Goal: Task Accomplishment & Management: Manage account settings

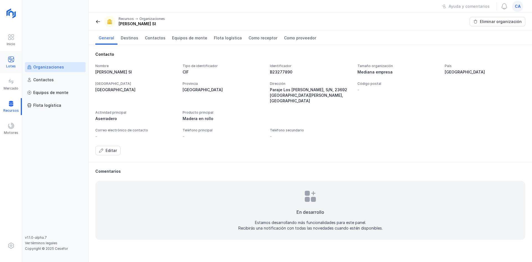
click at [10, 64] on div "Lotes" at bounding box center [11, 66] width 10 height 4
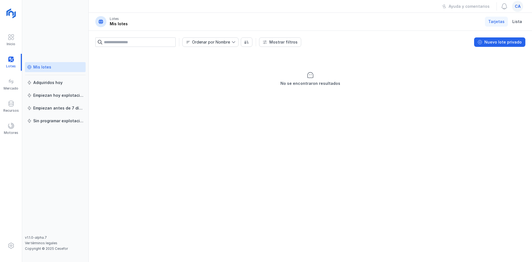
click at [44, 66] on div "Mis lotes" at bounding box center [42, 67] width 18 height 6
click at [519, 7] on span "ca" at bounding box center [518, 7] width 6 height 6
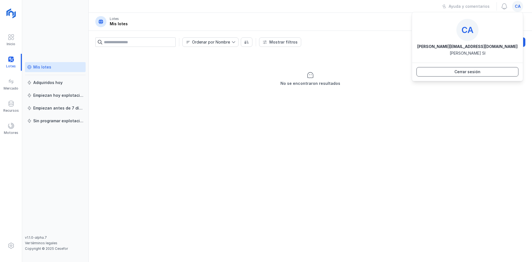
click at [476, 73] on div "Cerrar sesión" at bounding box center [467, 72] width 26 height 6
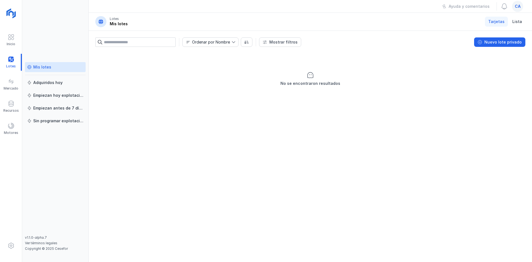
click at [517, 7] on span "ca" at bounding box center [518, 7] width 6 height 6
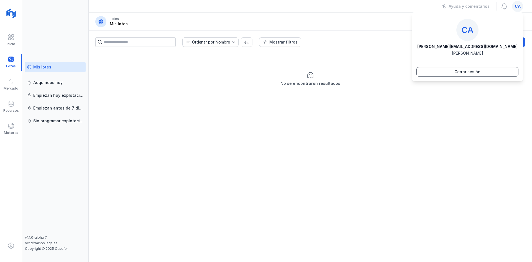
click at [457, 75] on button "Cerrar sesión" at bounding box center [467, 71] width 102 height 9
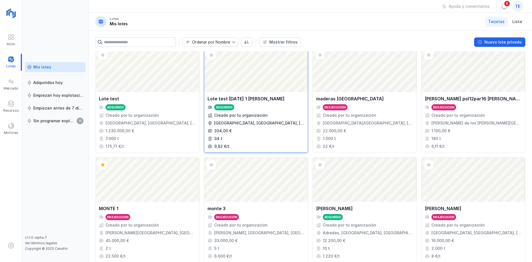
scroll to position [358, 0]
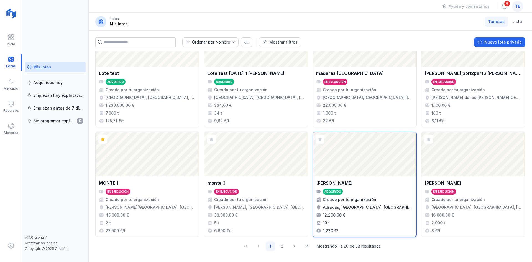
click at [381, 177] on div "Monte Garray Adquirido Creado por tu organización Adradas, Soria, Castilla y Le…" at bounding box center [365, 206] width 104 height 60
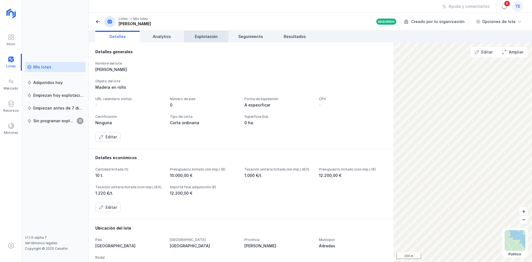
click at [211, 39] on span "Explotación" at bounding box center [206, 37] width 23 height 6
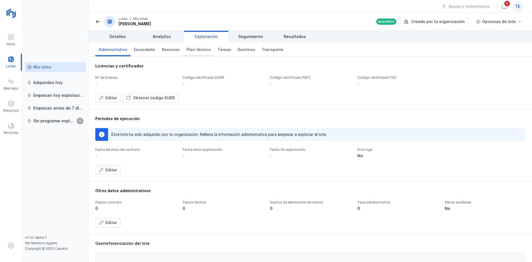
click at [191, 50] on span "Plan técnico" at bounding box center [198, 50] width 24 height 6
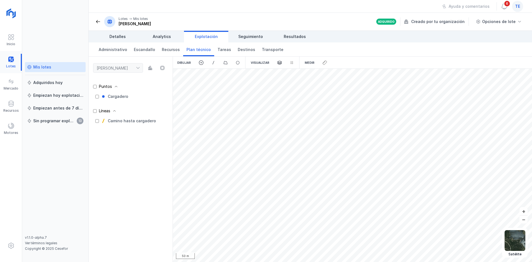
click at [10, 60] on div at bounding box center [11, 62] width 22 height 17
click at [11, 66] on div at bounding box center [11, 62] width 22 height 17
click at [56, 71] on link "Mis lotes" at bounding box center [55, 67] width 61 height 10
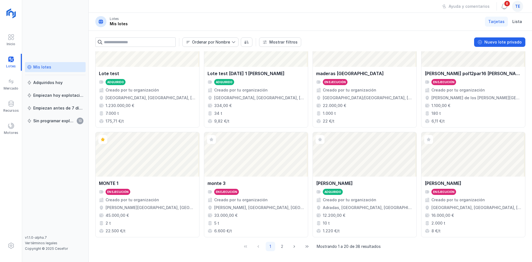
scroll to position [358, 0]
click at [280, 249] on button "2" at bounding box center [281, 245] width 9 height 9
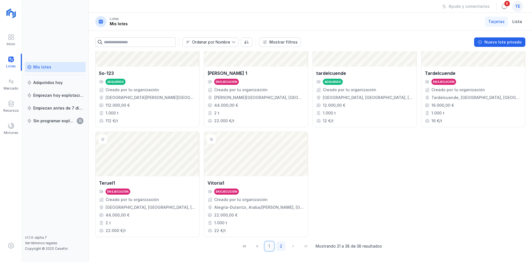
click at [268, 247] on button "1" at bounding box center [269, 245] width 9 height 9
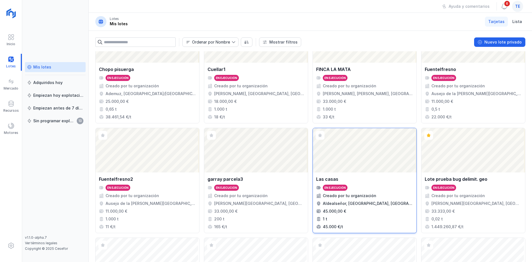
scroll to position [194, 0]
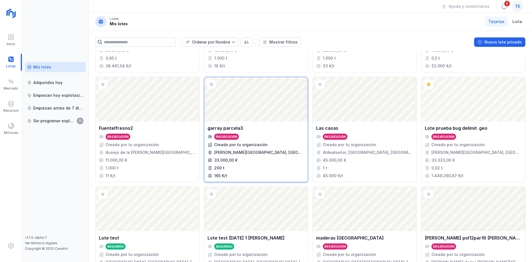
click at [248, 119] on div "Abrir lote" at bounding box center [256, 99] width 104 height 44
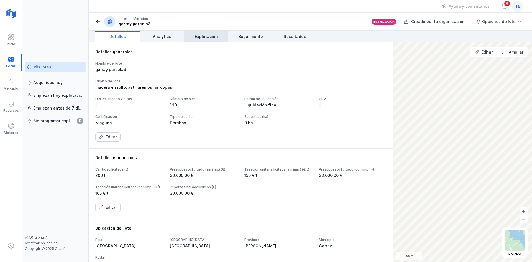
click at [203, 30] on header "Lotes Mis lotes garray parcela3 En ejecución Creado por tu organización Opcione…" at bounding box center [310, 22] width 443 height 18
click at [204, 33] on link "Explotación" at bounding box center [206, 37] width 44 height 12
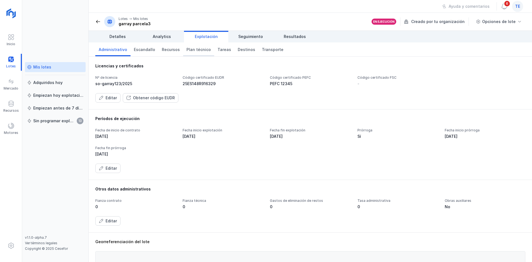
click at [194, 49] on span "Plan técnico" at bounding box center [198, 50] width 24 height 6
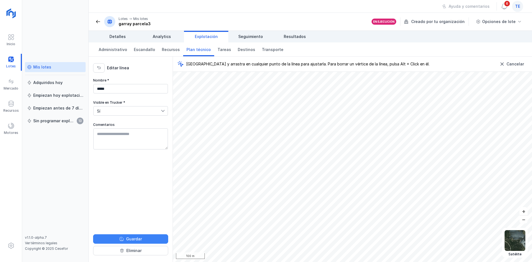
click at [148, 243] on button "Guardar" at bounding box center [130, 238] width 75 height 9
click at [238, 51] on span "Destinos" at bounding box center [246, 50] width 17 height 6
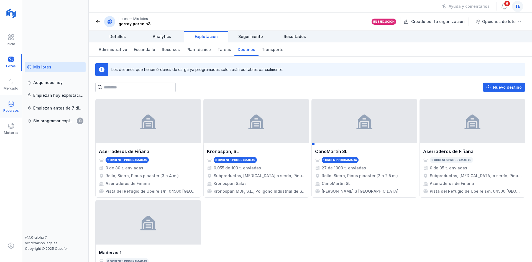
click at [14, 109] on div "Recursos" at bounding box center [11, 110] width 16 height 4
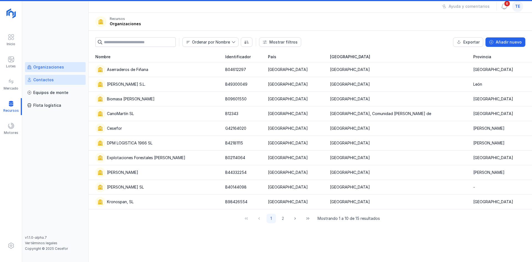
click at [50, 84] on link "Contactos" at bounding box center [55, 80] width 61 height 10
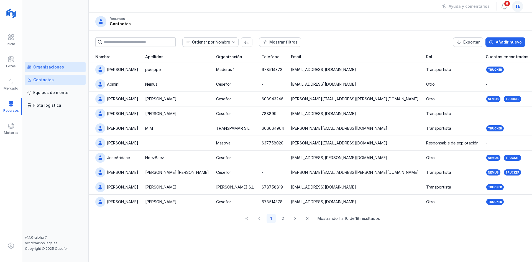
click at [65, 64] on div "Organizaciones Contactos Equipos de monte Flota logística v1.1.0-alpha.7 Ver té…" at bounding box center [55, 131] width 66 height 262
click at [65, 65] on div "Organizaciones" at bounding box center [55, 67] width 56 height 6
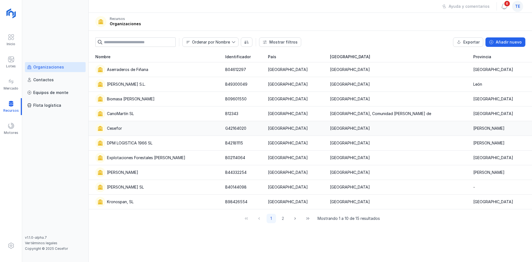
click at [129, 127] on div "Cesefor" at bounding box center [156, 128] width 123 height 10
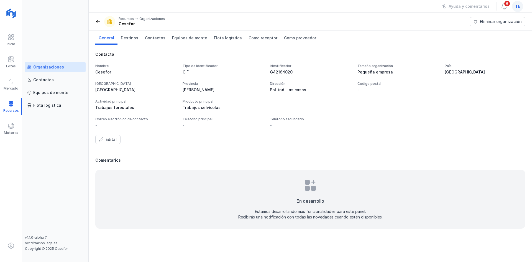
drag, startPoint x: 271, startPoint y: 87, endPoint x: 312, endPoint y: 91, distance: 41.7
click at [312, 91] on div "Pol. ind. Las casas" at bounding box center [310, 90] width 81 height 6
drag, startPoint x: 13, startPoint y: 60, endPoint x: 41, endPoint y: 68, distance: 29.6
click at [13, 60] on span at bounding box center [11, 59] width 7 height 7
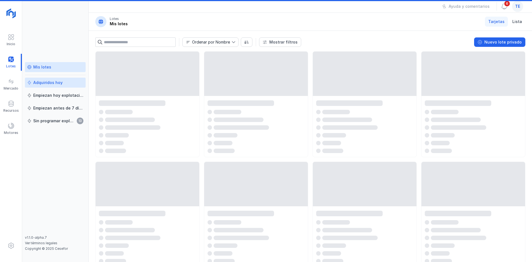
click at [56, 82] on div "Adquiridos hoy" at bounding box center [47, 83] width 29 height 6
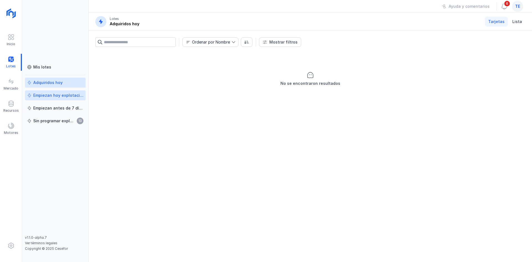
click at [57, 98] on link "Empiezan hoy explotación" at bounding box center [55, 95] width 61 height 10
drag, startPoint x: 57, startPoint y: 107, endPoint x: 56, endPoint y: 111, distance: 3.2
click at [56, 108] on div "Empiezan antes de 7 días" at bounding box center [58, 108] width 50 height 6
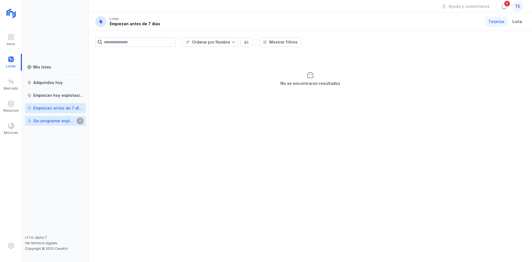
click at [56, 118] on div "Sin programar explotación 13" at bounding box center [55, 121] width 56 height 6
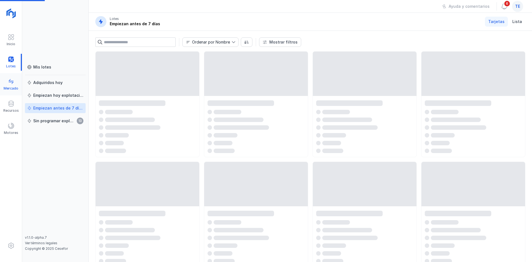
click at [11, 81] on span at bounding box center [11, 81] width 7 height 7
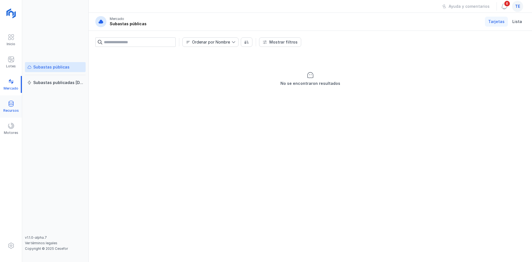
click at [7, 105] on div "Recursos" at bounding box center [11, 106] width 22 height 17
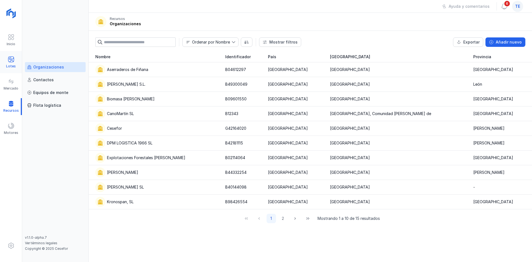
click at [12, 59] on span at bounding box center [11, 59] width 7 height 7
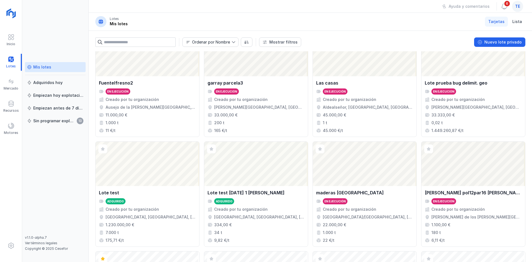
scroll to position [305, 0]
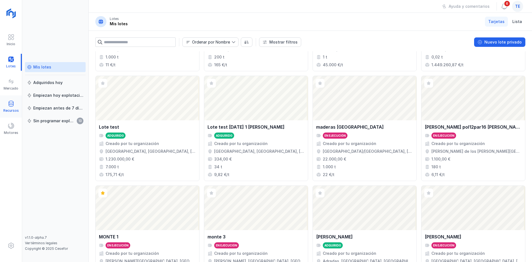
click at [16, 104] on div "Recursos" at bounding box center [11, 106] width 22 height 17
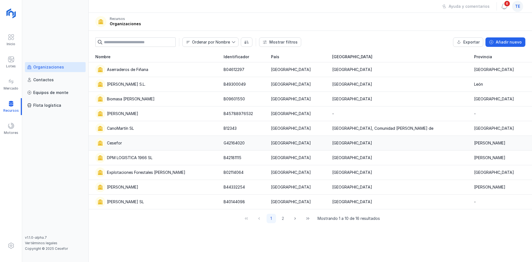
click at [153, 140] on div "Cesefor" at bounding box center [156, 143] width 122 height 10
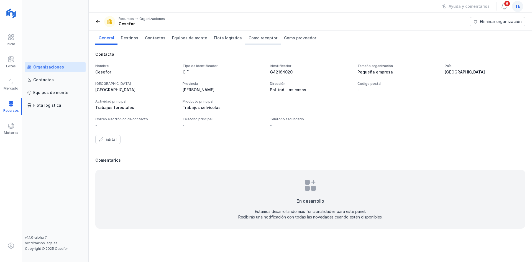
click at [261, 36] on span "Como receptor" at bounding box center [262, 38] width 29 height 6
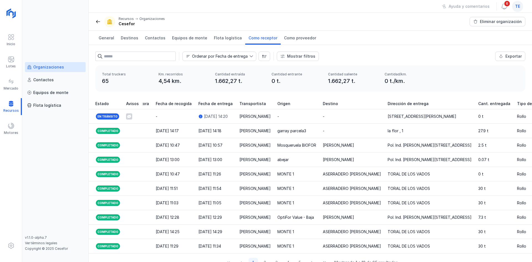
scroll to position [0, 218]
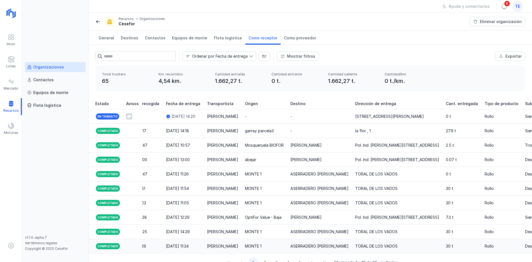
drag, startPoint x: 339, startPoint y: 258, endPoint x: 401, endPoint y: 253, distance: 62.5
click at [401, 253] on div "Estado Avisos Método ID orden Organización emisora Organización receptora Fecha…" at bounding box center [310, 184] width 443 height 173
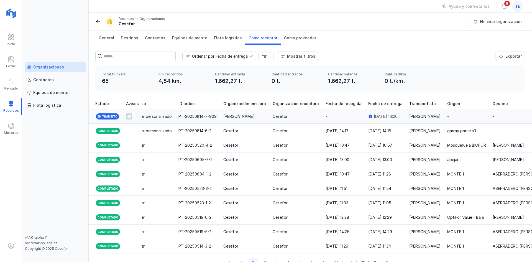
scroll to position [0, 0]
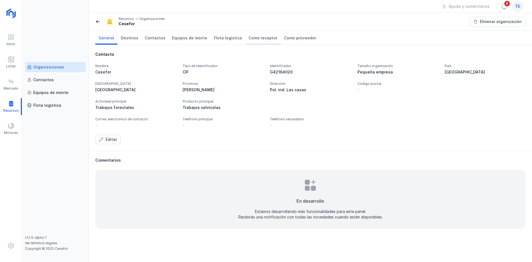
click at [258, 42] on link "Como receptor" at bounding box center [262, 38] width 35 height 14
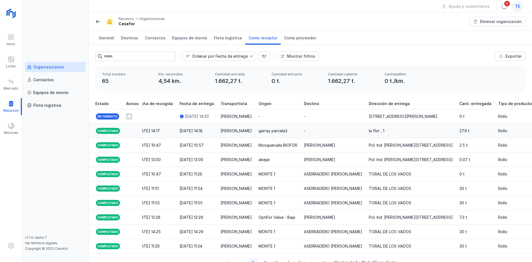
scroll to position [0, 205]
click at [242, 135] on td "Primi Martín" at bounding box center [235, 131] width 38 height 14
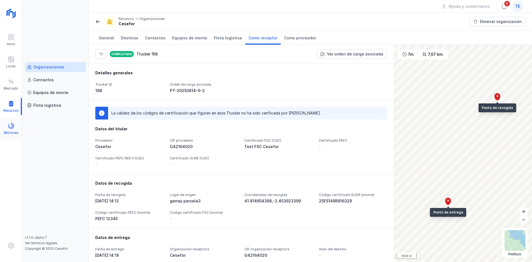
click at [8, 130] on div "Motores" at bounding box center [11, 132] width 14 height 4
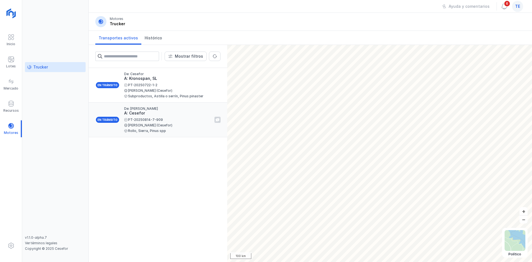
click at [149, 127] on div "PT-20250814-7-909 Aljandro Cano (Cesefor) Rollo, Sierra, Pinus spp" at bounding box center [167, 125] width 86 height 14
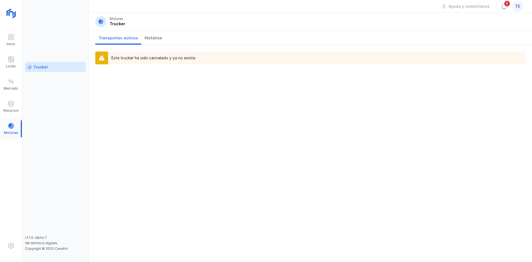
click at [4, 125] on div at bounding box center [11, 128] width 22 height 17
click at [9, 129] on div at bounding box center [11, 128] width 22 height 17
click at [148, 39] on span "Histórico" at bounding box center [153, 38] width 17 height 6
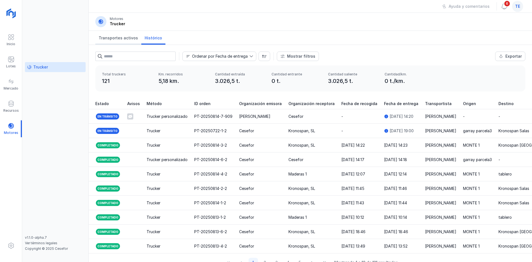
click at [106, 36] on span "Transportes activos" at bounding box center [118, 38] width 39 height 6
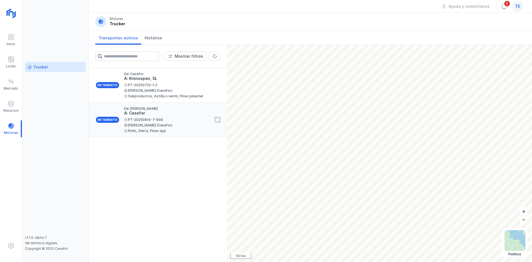
click at [132, 124] on div "Aljandro Cano (Cesefor)" at bounding box center [167, 125] width 86 height 3
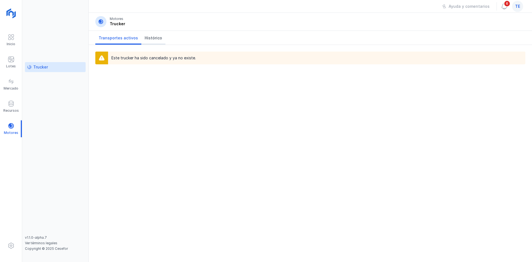
click at [153, 39] on span "Histórico" at bounding box center [153, 38] width 17 height 6
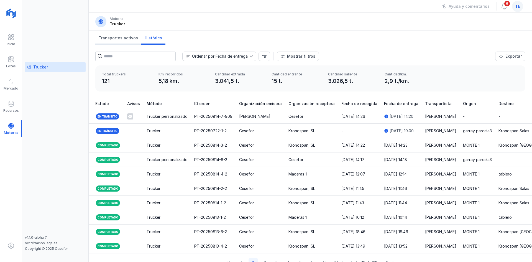
click at [130, 40] on span "Transportes activos" at bounding box center [118, 38] width 39 height 6
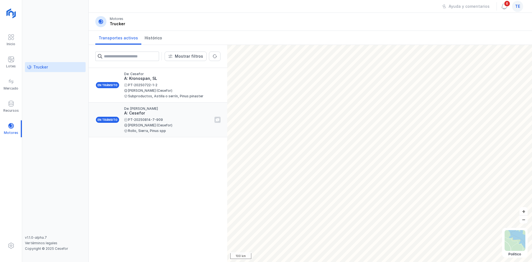
click at [156, 122] on div "PT-20250814-7-909 Aljandro Cano (Cesefor) Rollo, Sierra, Pinus spp" at bounding box center [167, 125] width 86 height 14
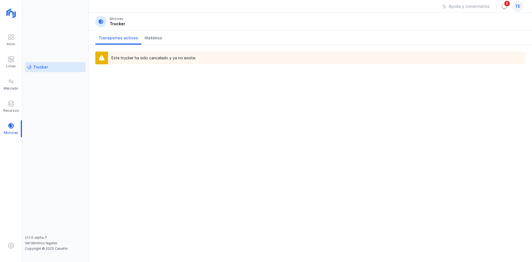
drag, startPoint x: 104, startPoint y: 35, endPoint x: 107, endPoint y: 39, distance: 4.4
click at [105, 35] on span "Transportes activos" at bounding box center [118, 38] width 39 height 6
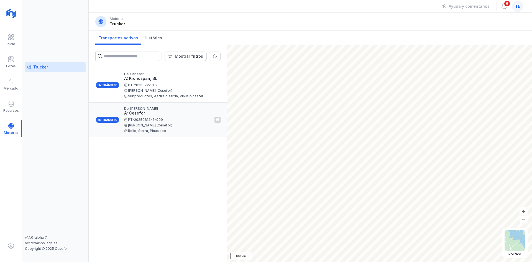
click at [142, 124] on div "Aljandro Cano (Cesefor)" at bounding box center [167, 125] width 86 height 3
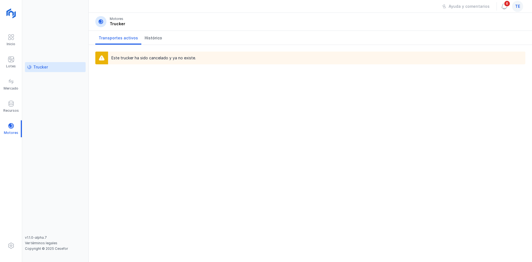
click at [150, 60] on div "Este trucker ha sido cancelado y ya no existe." at bounding box center [153, 58] width 84 height 6
click at [153, 41] on link "Histórico" at bounding box center [153, 38] width 24 height 14
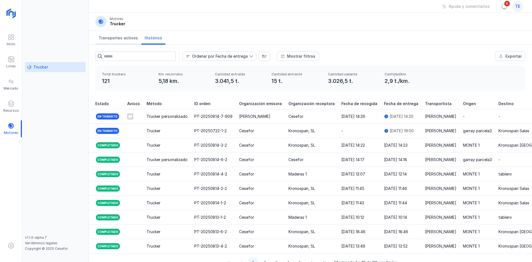
click at [116, 38] on span "Transportes activos" at bounding box center [118, 38] width 39 height 6
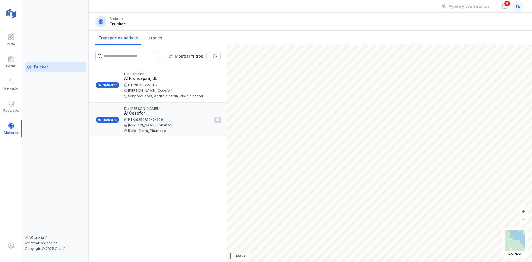
click at [148, 125] on div "Aljandro Cano (Cesefor)" at bounding box center [167, 125] width 86 height 3
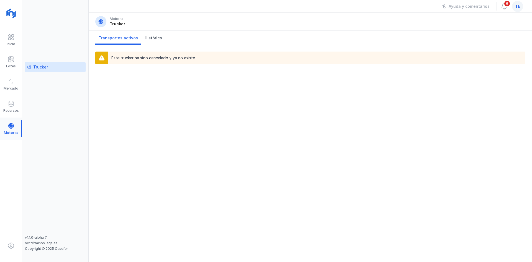
click at [16, 122] on div at bounding box center [11, 128] width 22 height 17
click at [54, 68] on div "Trucker" at bounding box center [55, 67] width 56 height 6
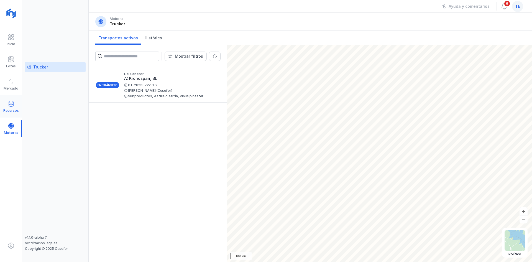
click at [8, 107] on div at bounding box center [11, 104] width 7 height 8
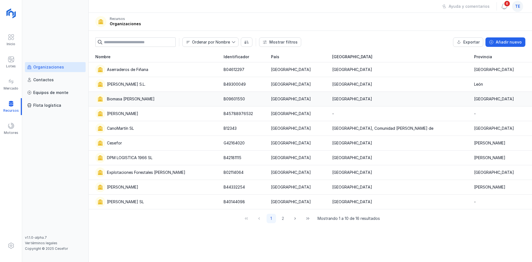
click at [160, 94] on div "Biomasa [PERSON_NAME]" at bounding box center [156, 99] width 122 height 10
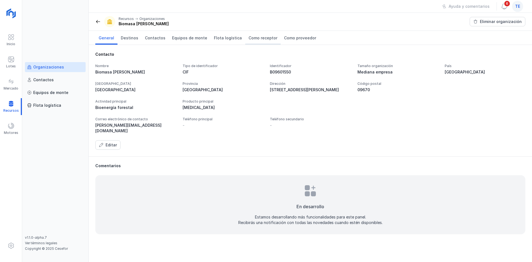
click at [265, 37] on span "Como receptor" at bounding box center [262, 38] width 29 height 6
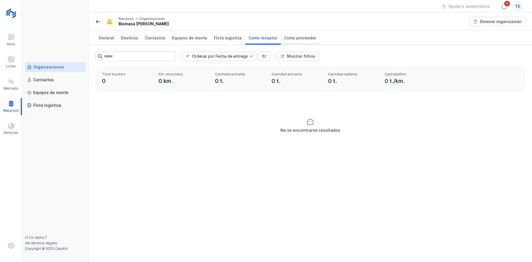
click at [284, 36] on span "Como proveedor" at bounding box center [300, 38] width 32 height 6
click at [12, 110] on div at bounding box center [11, 106] width 22 height 17
click at [10, 99] on div at bounding box center [11, 106] width 22 height 17
click at [42, 64] on link "Organizaciones" at bounding box center [55, 67] width 61 height 10
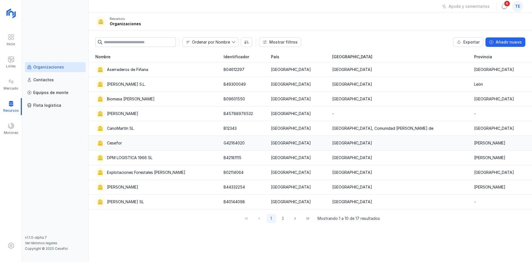
click at [152, 140] on div "Cesefor" at bounding box center [156, 143] width 122 height 10
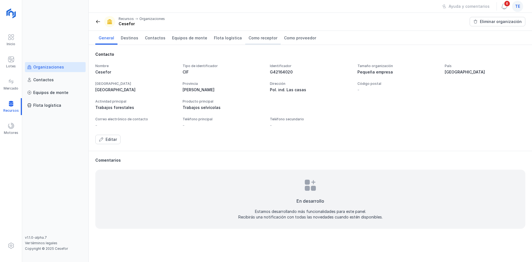
click at [248, 32] on link "Como receptor" at bounding box center [262, 38] width 35 height 14
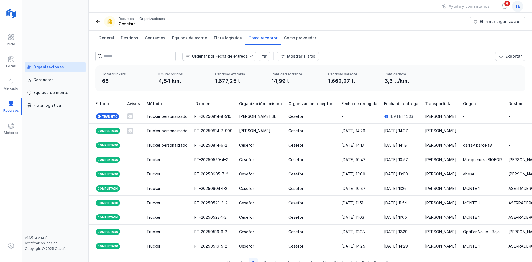
scroll to position [0, 560]
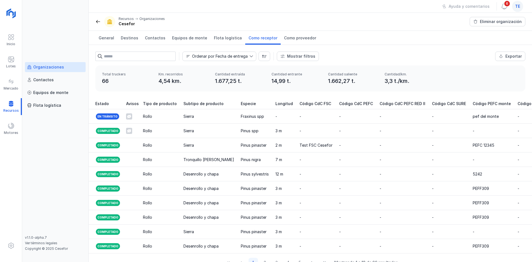
drag, startPoint x: 399, startPoint y: 258, endPoint x: 326, endPoint y: 265, distance: 74.0
click at [326, 262] on html "Inicio Lotes Mercado Recursos Motores Organizaciones Contactos Equipos de monte…" at bounding box center [266, 131] width 532 height 262
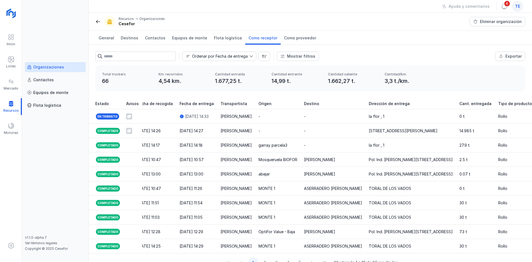
scroll to position [0, 211]
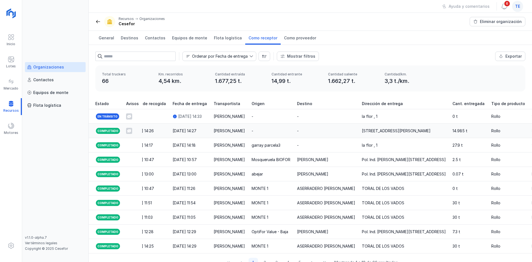
drag, startPoint x: 237, startPoint y: 112, endPoint x: 298, endPoint y: 135, distance: 65.3
click at [298, 135] on tbody "En tránsito Trucker personalizado PT-20250814-8-910 Martín SL Cesefor - 14/08/2…" at bounding box center [413, 181] width 1073 height 144
click at [11, 125] on span at bounding box center [11, 125] width 7 height 7
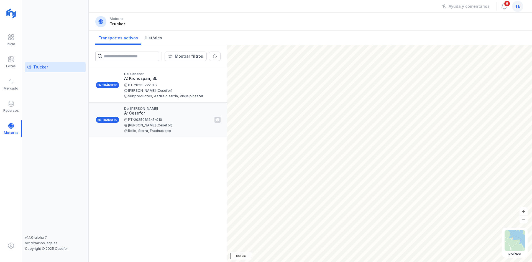
click at [159, 119] on div "PT-20250814-8-910" at bounding box center [167, 119] width 86 height 3
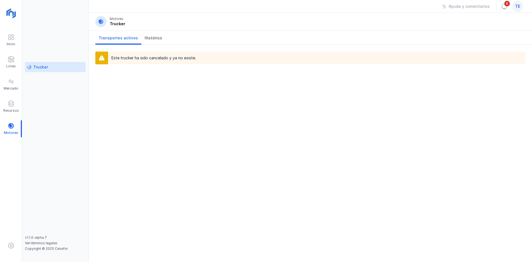
drag, startPoint x: 121, startPoint y: 57, endPoint x: 221, endPoint y: 68, distance: 101.4
click at [221, 68] on div "Este trucker ha sido cancelado y ya no existe." at bounding box center [310, 58] width 443 height 26
click at [127, 39] on span "Transportes activos" at bounding box center [118, 38] width 39 height 6
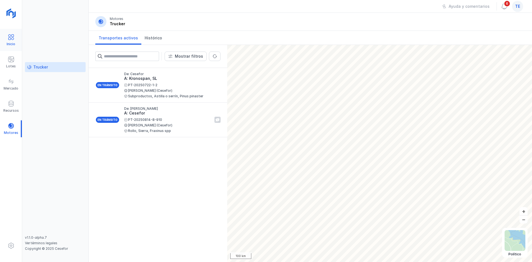
click at [15, 36] on div "Inicio" at bounding box center [11, 40] width 22 height 17
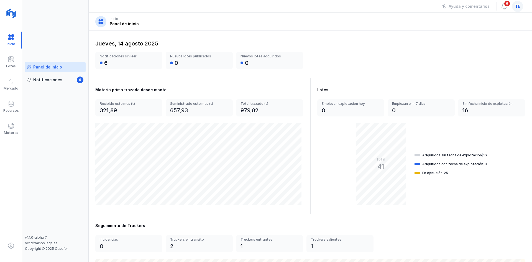
click at [519, 5] on span "te" at bounding box center [517, 7] width 5 height 6
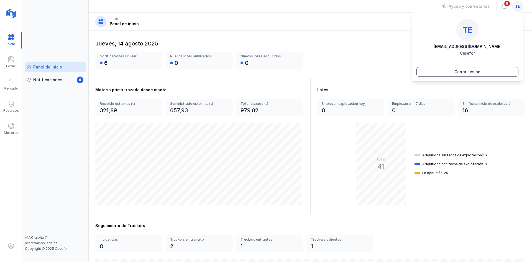
click at [481, 72] on button "Cerrar sesión" at bounding box center [467, 71] width 102 height 9
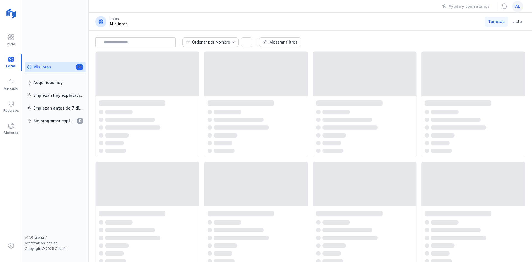
click at [516, 6] on span "al" at bounding box center [517, 7] width 5 height 6
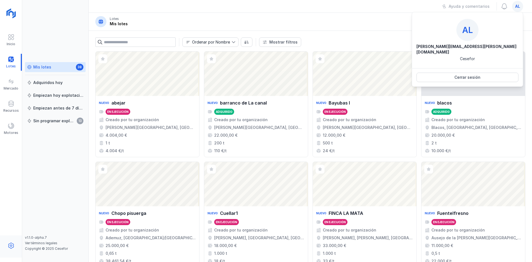
click at [15, 239] on div at bounding box center [11, 246] width 22 height 22
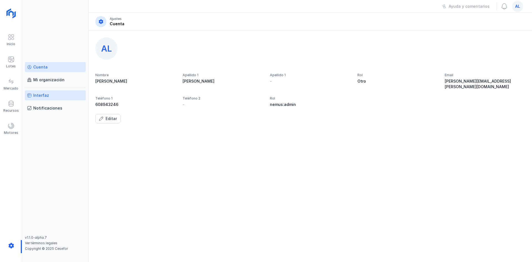
click at [61, 92] on link "Interfaz" at bounding box center [55, 95] width 61 height 10
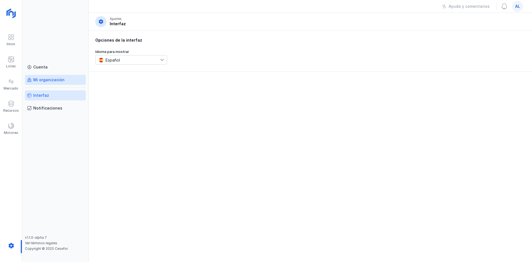
click at [63, 79] on div "Mi organización" at bounding box center [55, 80] width 56 height 6
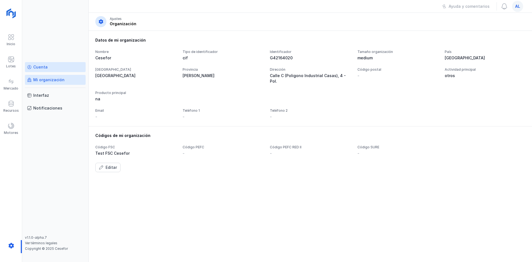
click at [65, 71] on link "Cuenta" at bounding box center [55, 67] width 61 height 10
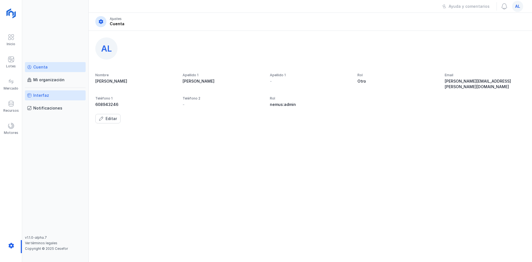
click at [63, 96] on div "Interfaz" at bounding box center [55, 96] width 56 height 6
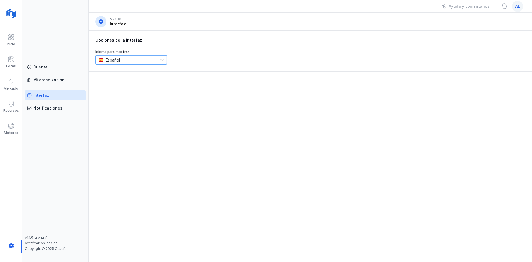
click at [113, 60] on div "Español" at bounding box center [129, 60] width 60 height 5
drag, startPoint x: 124, startPoint y: 55, endPoint x: 104, endPoint y: 70, distance: 24.4
click at [124, 56] on span "Español" at bounding box center [128, 59] width 65 height 9
click at [44, 109] on div "Notificaciones" at bounding box center [47, 108] width 29 height 6
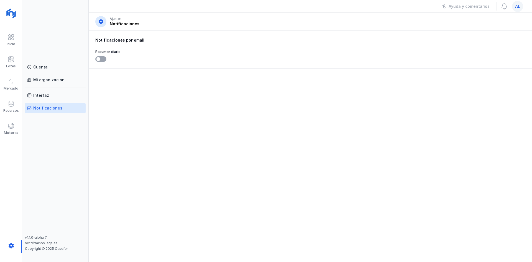
click at [56, 88] on div "Cuenta Mi organización Interfaz Notificaciones" at bounding box center [55, 148] width 61 height 173
click at [55, 90] on link "Interfaz" at bounding box center [55, 95] width 61 height 10
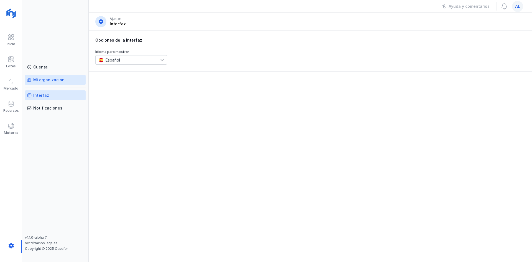
click at [60, 80] on div "Mi organización" at bounding box center [48, 80] width 31 height 6
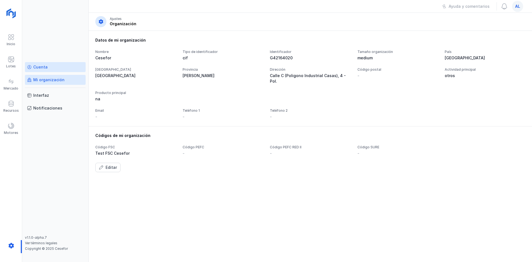
click at [57, 69] on div "Cuenta" at bounding box center [55, 67] width 56 height 6
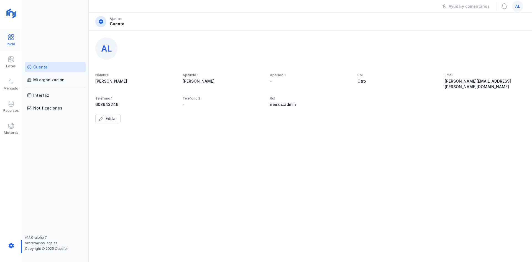
click at [18, 35] on div "Inicio" at bounding box center [11, 40] width 22 height 17
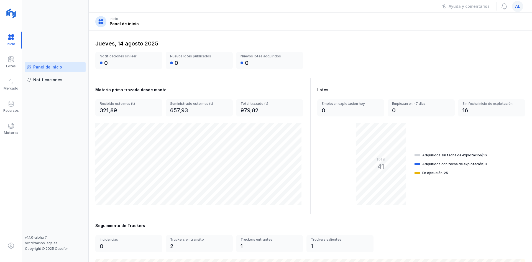
click at [515, 5] on span "al" at bounding box center [517, 7] width 5 height 6
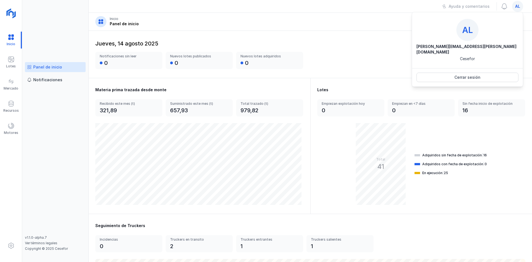
click at [339, 77] on div "[DATE] Notificaciones sin leer 0 Nuevos lotes publicados 0 Nuevos lotes adquiri…" at bounding box center [310, 54] width 443 height 47
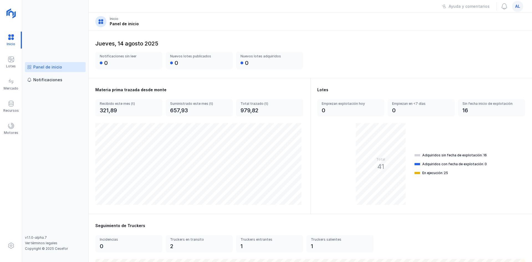
scroll to position [139, 0]
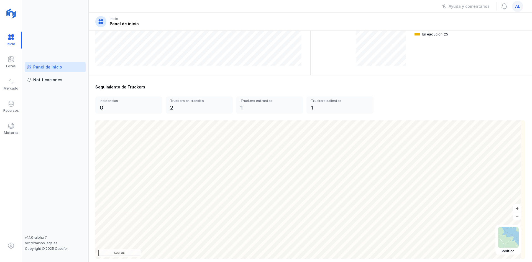
click at [168, 262] on html "Inicio Lotes Mercado Recursos Motores Panel de inicio Notificaciones v1.1.0-alp…" at bounding box center [266, 131] width 532 height 262
click at [6, 59] on div "Lotes" at bounding box center [11, 62] width 22 height 17
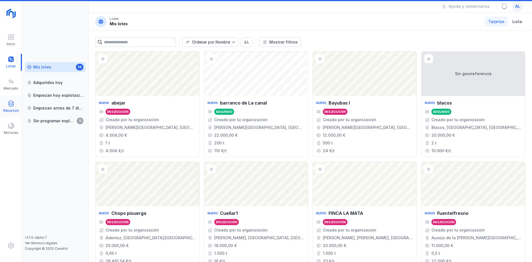
click at [14, 107] on div "Recursos" at bounding box center [11, 106] width 22 height 17
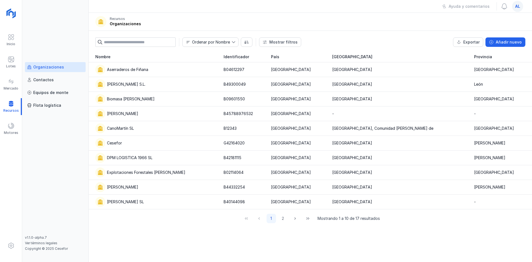
click at [519, 8] on span "al" at bounding box center [517, 7] width 5 height 6
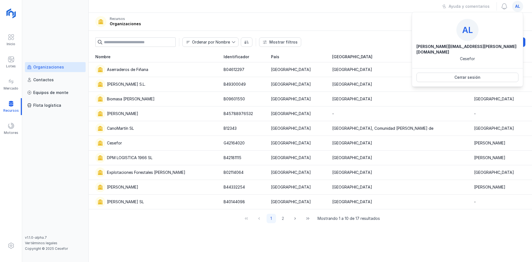
drag, startPoint x: 437, startPoint y: 49, endPoint x: 497, endPoint y: 48, distance: 59.3
click at [497, 48] on div "[PERSON_NAME][EMAIL_ADDRESS][PERSON_NAME][DOMAIN_NAME] Cesefor" at bounding box center [467, 53] width 102 height 18
